Goal: Use online tool/utility: Utilize a website feature to perform a specific function

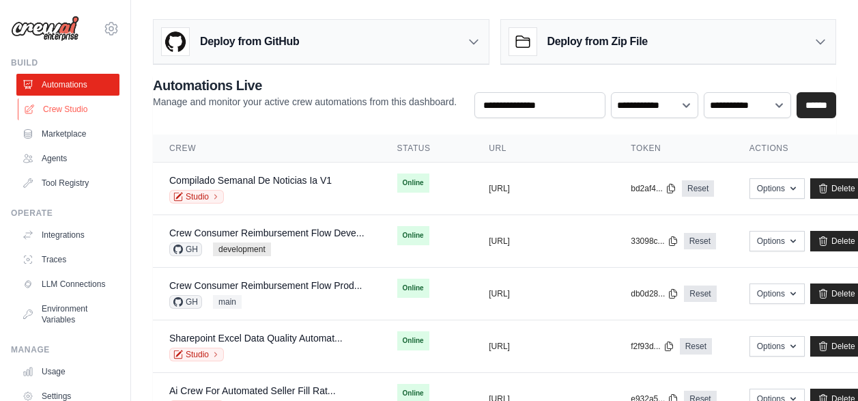
click at [52, 113] on link "Crew Studio" at bounding box center [69, 109] width 103 height 22
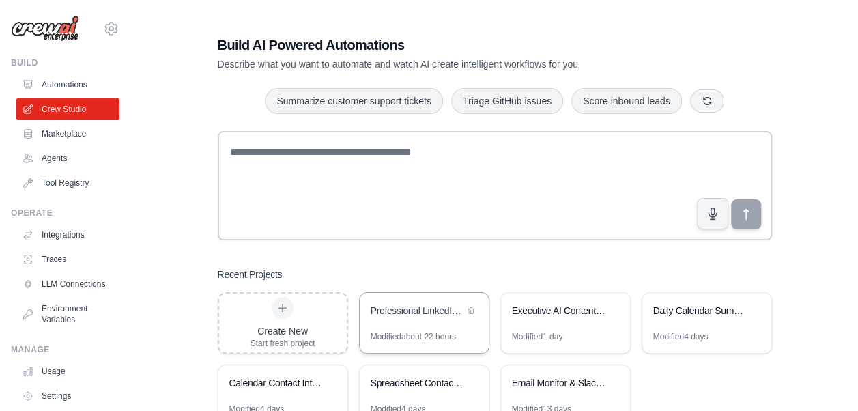
click at [434, 315] on div "Professional LinkedIn Profile Analyzer" at bounding box center [418, 311] width 94 height 14
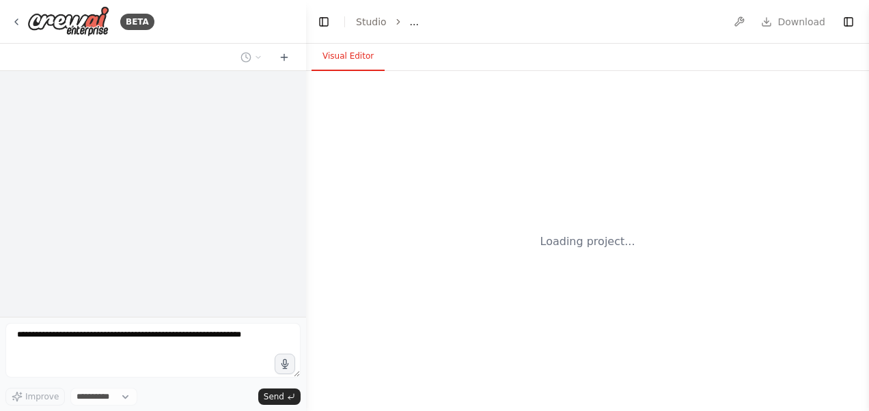
select select "****"
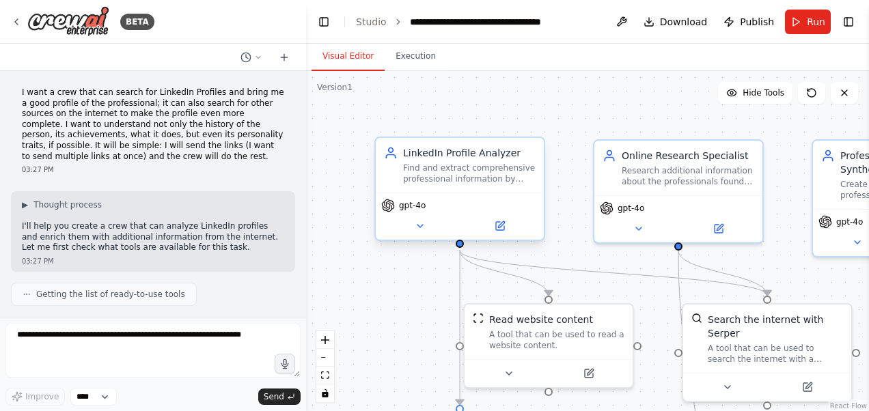
scroll to position [1890, 0]
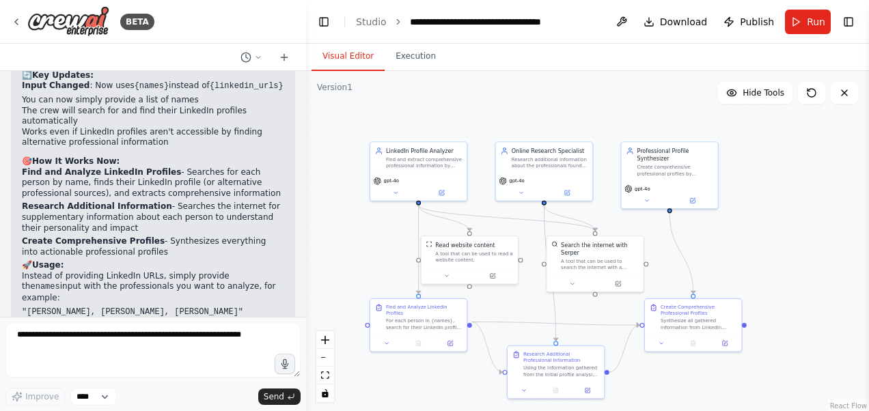
drag, startPoint x: 753, startPoint y: 305, endPoint x: 747, endPoint y: 249, distance: 56.3
click at [747, 249] on div ".deletable-edge-delete-btn { width: 20px; height: 20px; border: 0px solid #ffff…" at bounding box center [587, 241] width 563 height 341
click at [18, 22] on icon at bounding box center [16, 21] width 11 height 11
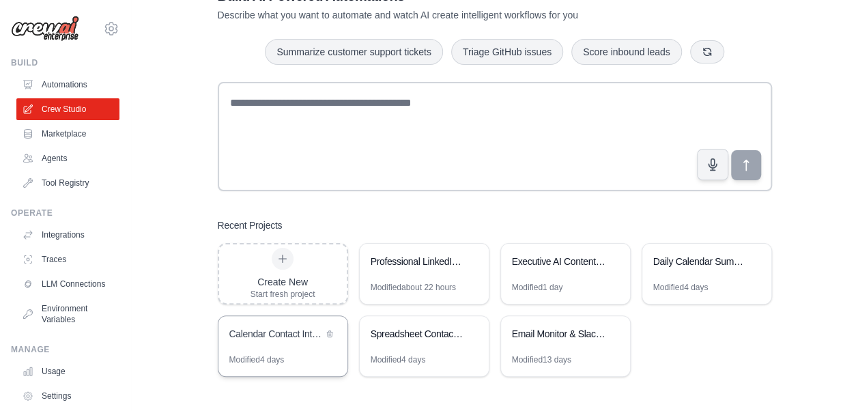
click at [286, 344] on div "Calendar Contact Intelligence" at bounding box center [283, 335] width 129 height 38
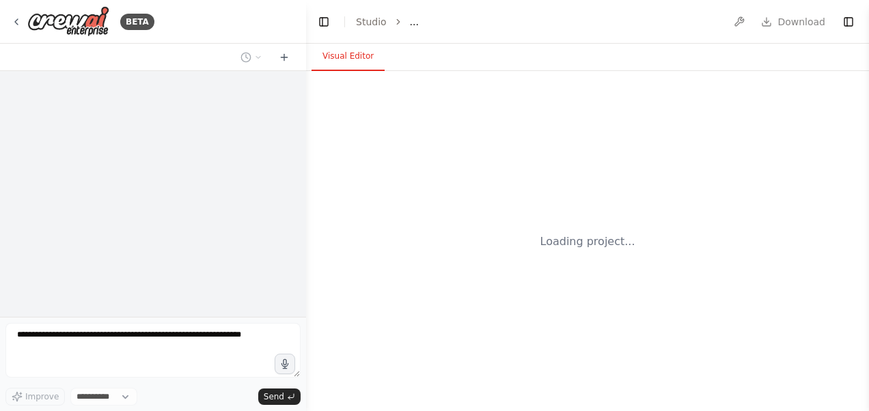
select select "****"
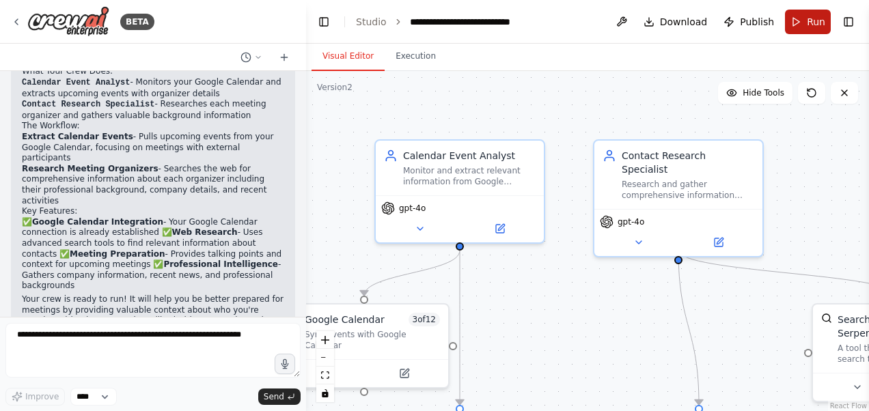
click at [814, 17] on span "Run" at bounding box center [815, 22] width 18 height 14
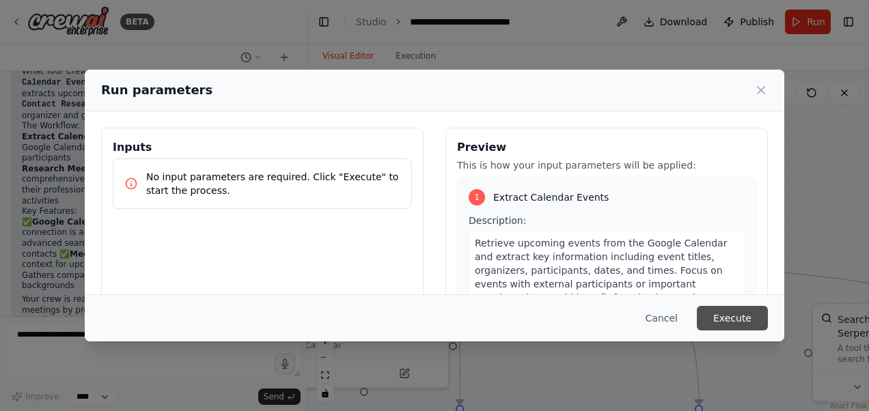
click at [743, 317] on button "Execute" at bounding box center [731, 318] width 71 height 25
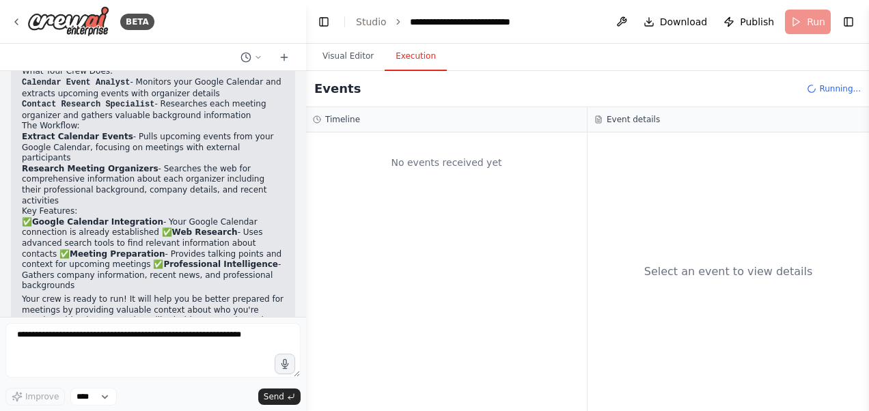
click at [411, 59] on button "Execution" at bounding box center [415, 56] width 62 height 29
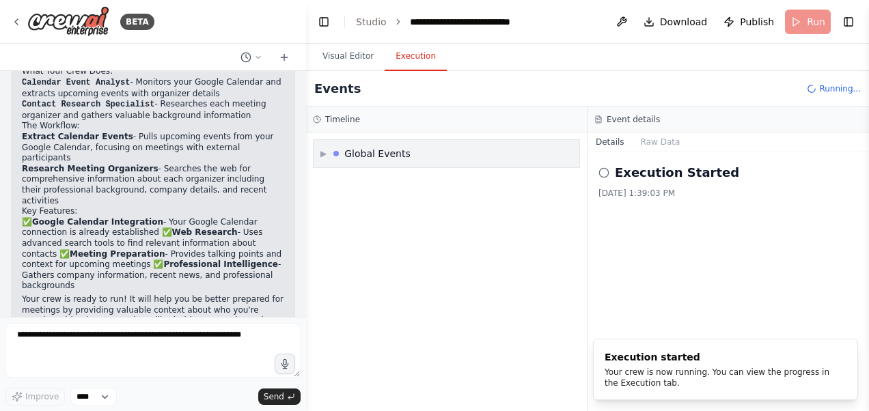
click at [326, 154] on span "▶" at bounding box center [323, 153] width 6 height 11
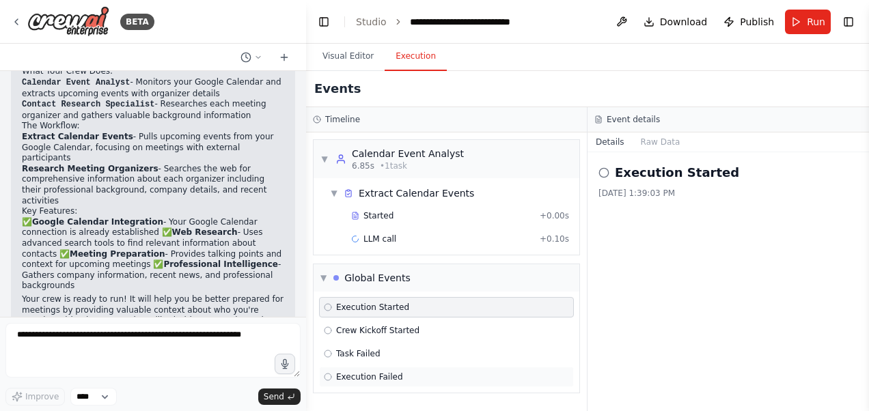
click at [373, 372] on span "Execution Failed" at bounding box center [369, 376] width 67 height 11
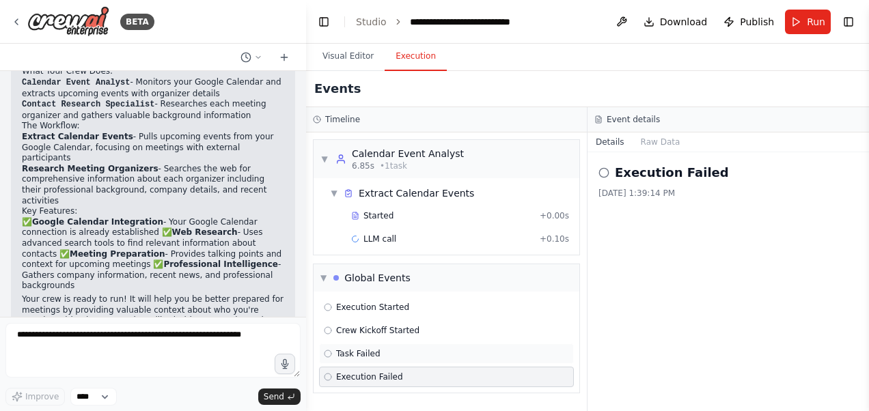
click at [361, 350] on span "Task Failed" at bounding box center [358, 353] width 44 height 11
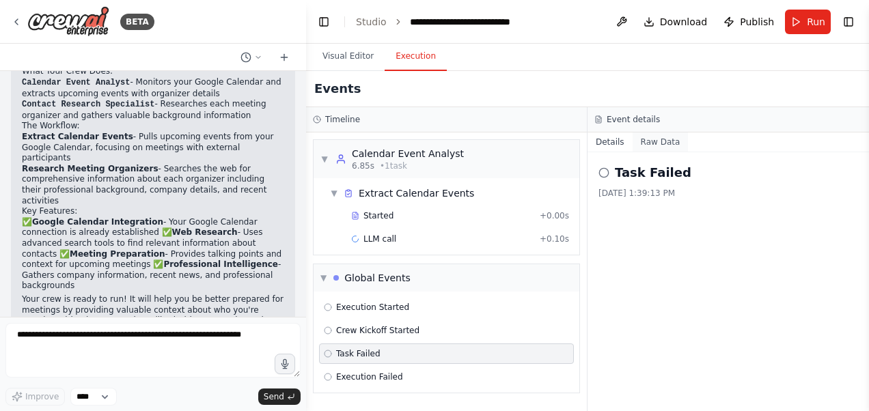
click at [664, 139] on button "Raw Data" at bounding box center [660, 141] width 56 height 19
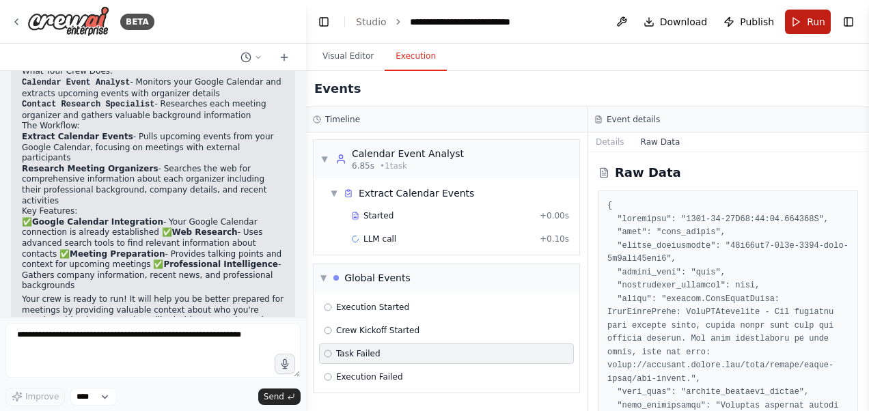
click at [798, 10] on button "Run" at bounding box center [808, 22] width 46 height 25
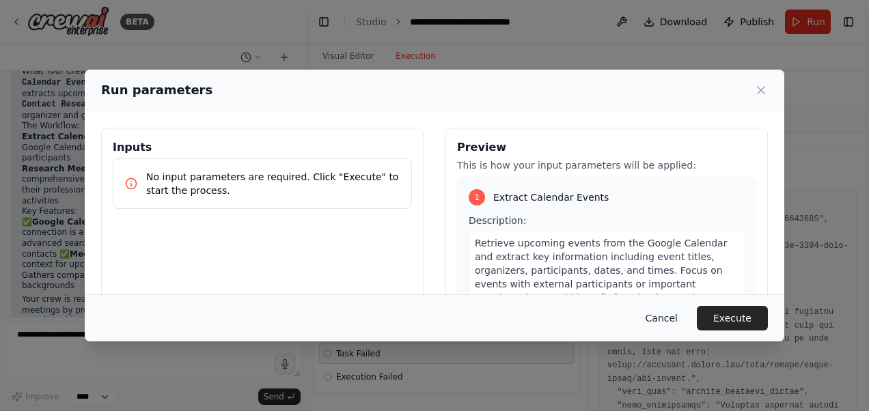
click at [680, 318] on button "Cancel" at bounding box center [661, 318] width 54 height 25
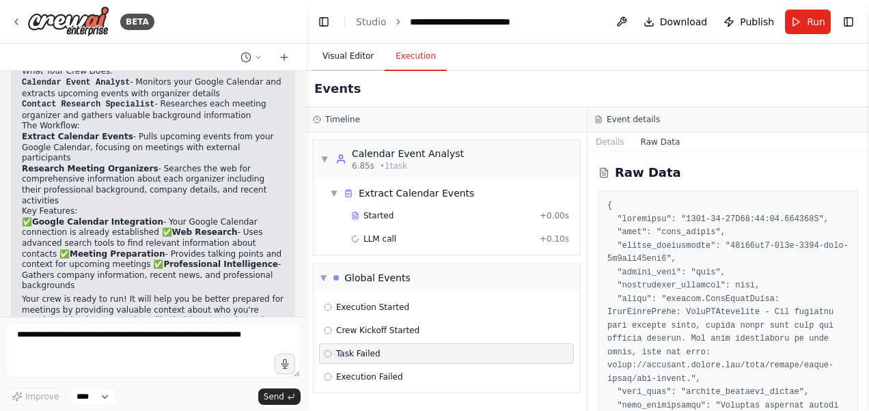
click at [336, 64] on button "Visual Editor" at bounding box center [347, 56] width 73 height 29
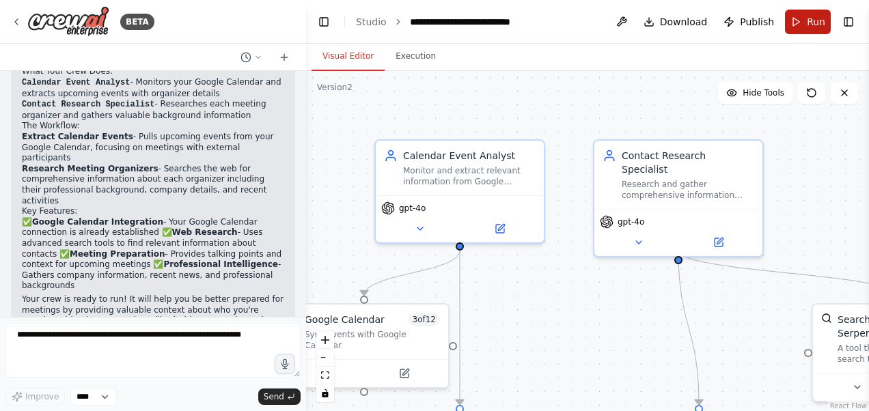
click at [801, 25] on button "Run" at bounding box center [808, 22] width 46 height 25
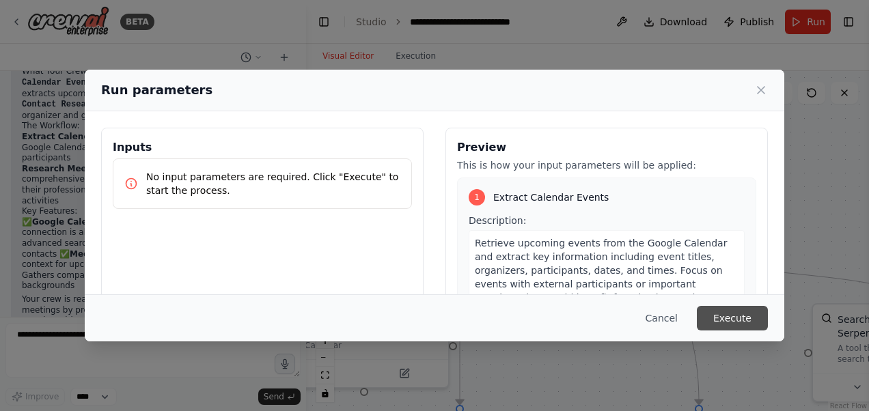
click at [730, 309] on button "Execute" at bounding box center [731, 318] width 71 height 25
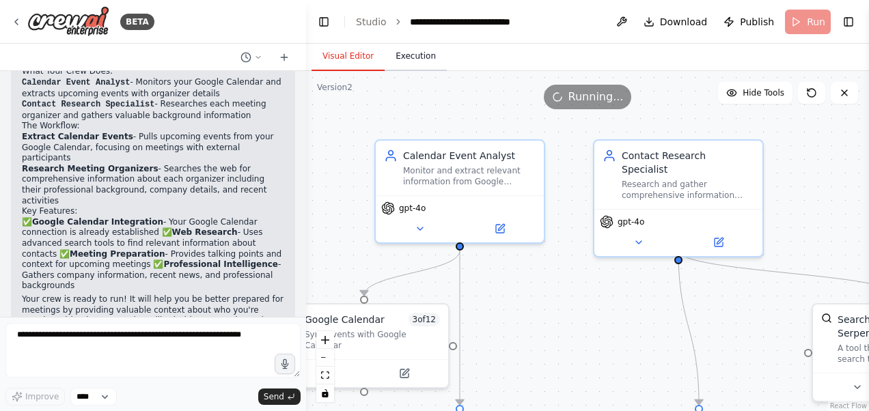
click at [415, 64] on button "Execution" at bounding box center [415, 56] width 62 height 29
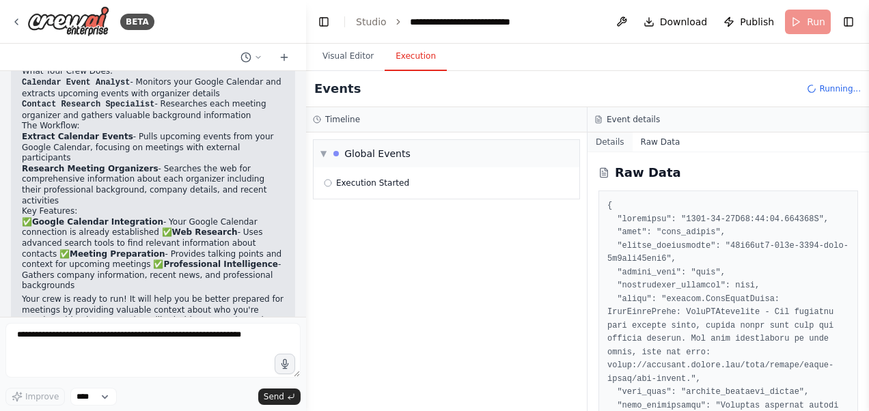
click at [624, 137] on button "Details" at bounding box center [609, 141] width 45 height 19
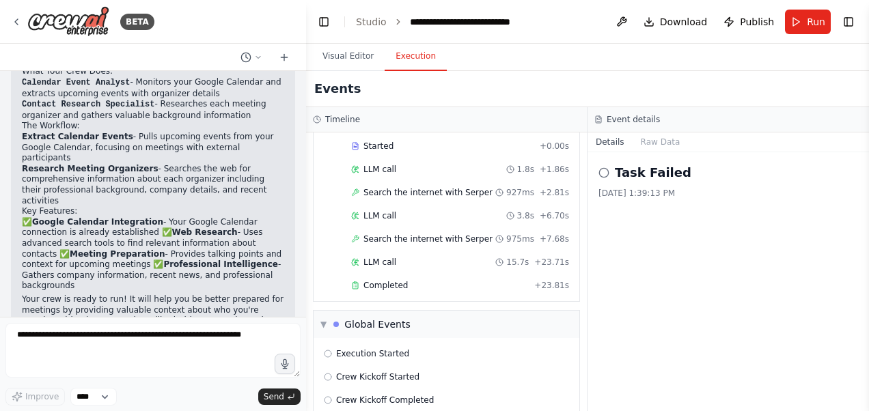
scroll to position [298, 0]
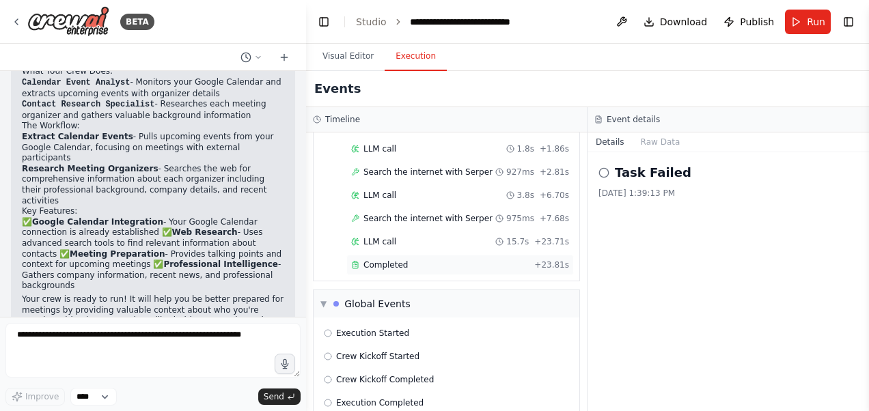
click at [391, 259] on span "Completed" at bounding box center [385, 264] width 44 height 11
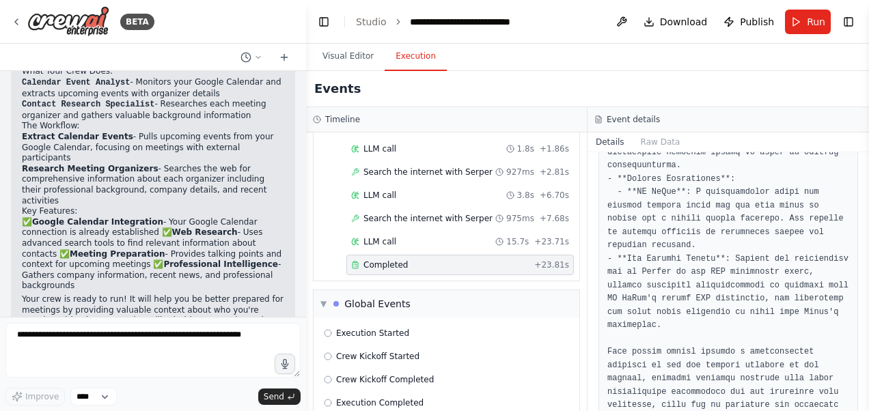
scroll to position [591, 0]
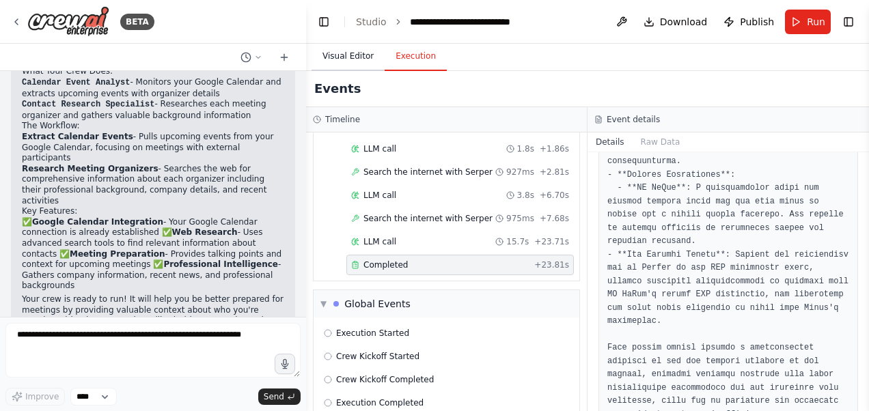
click at [347, 53] on button "Visual Editor" at bounding box center [347, 56] width 73 height 29
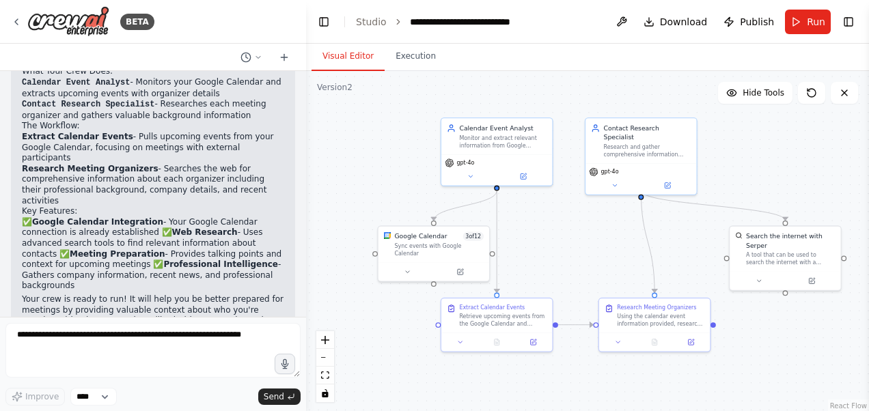
drag, startPoint x: 549, startPoint y: 308, endPoint x: 561, endPoint y: 236, distance: 72.7
click at [561, 236] on div ".deletable-edge-delete-btn { width: 20px; height: 20px; border: 0px solid #ffff…" at bounding box center [587, 241] width 563 height 341
click at [795, 154] on div ".deletable-edge-delete-btn { width: 20px; height: 20px; border: 0px solid #ffff…" at bounding box center [587, 241] width 563 height 341
